Goal: Transaction & Acquisition: Purchase product/service

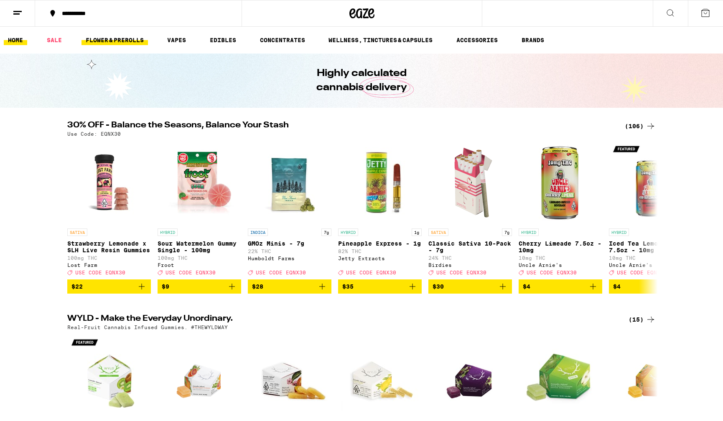
click at [102, 41] on link "FLOWER & PREROLLS" at bounding box center [114, 40] width 66 height 10
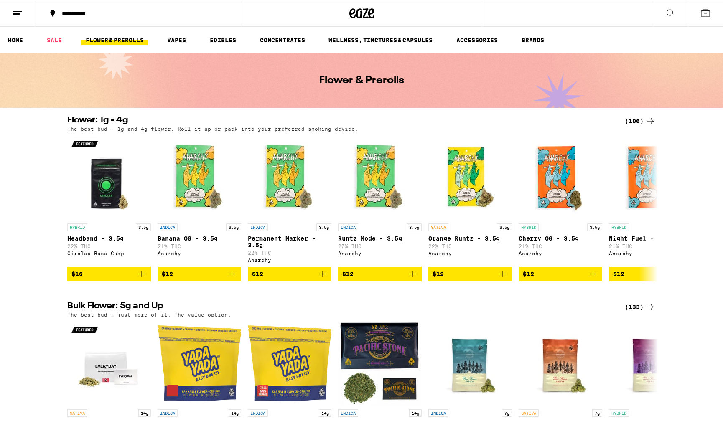
click at [635, 122] on div "(106)" at bounding box center [640, 121] width 31 height 10
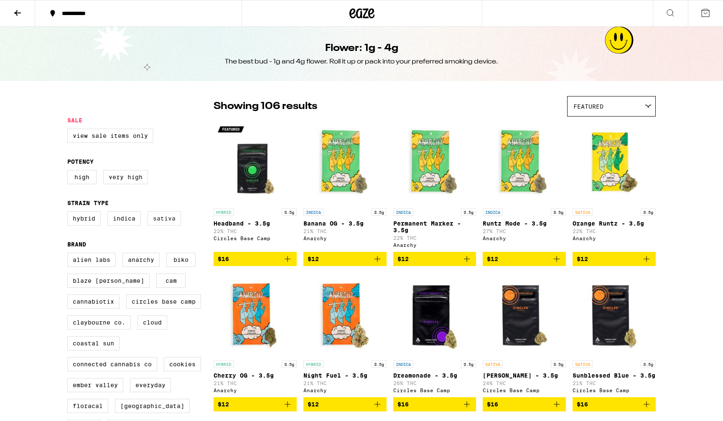
click at [164, 225] on label "Sativa" at bounding box center [164, 218] width 33 height 14
click at [69, 213] on input "Sativa" at bounding box center [69, 213] width 0 height 0
checkbox input "true"
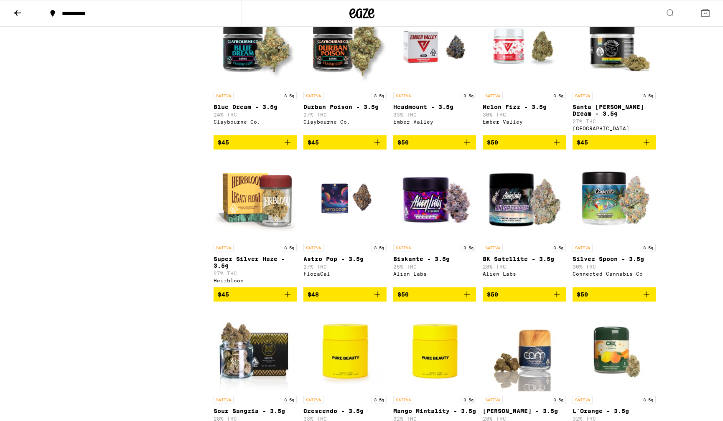
scroll to position [596, 0]
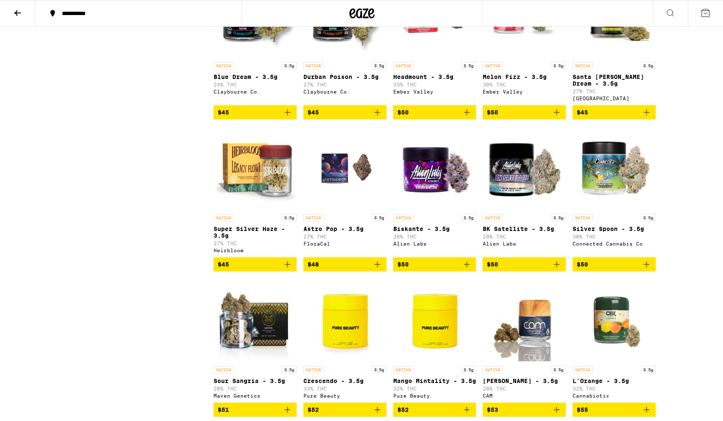
click at [616, 188] on img "Open page for Silver Spoon - 3.5g from Connected Cannabis Co" at bounding box center [614, 168] width 83 height 84
